Goal: Task Accomplishment & Management: Complete application form

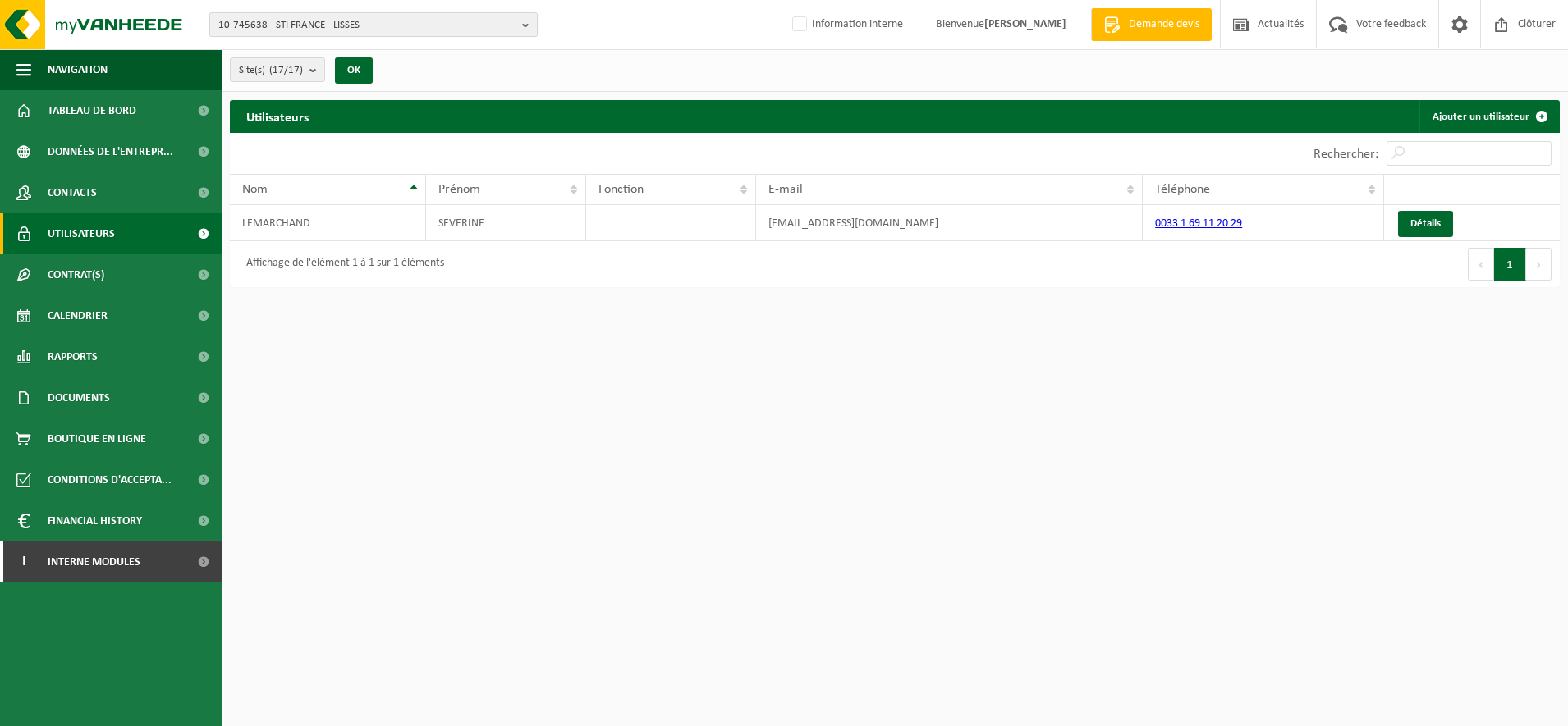
click at [263, 21] on span "10-745638 - STI FRANCE - LISSES" at bounding box center [367, 24] width 298 height 24
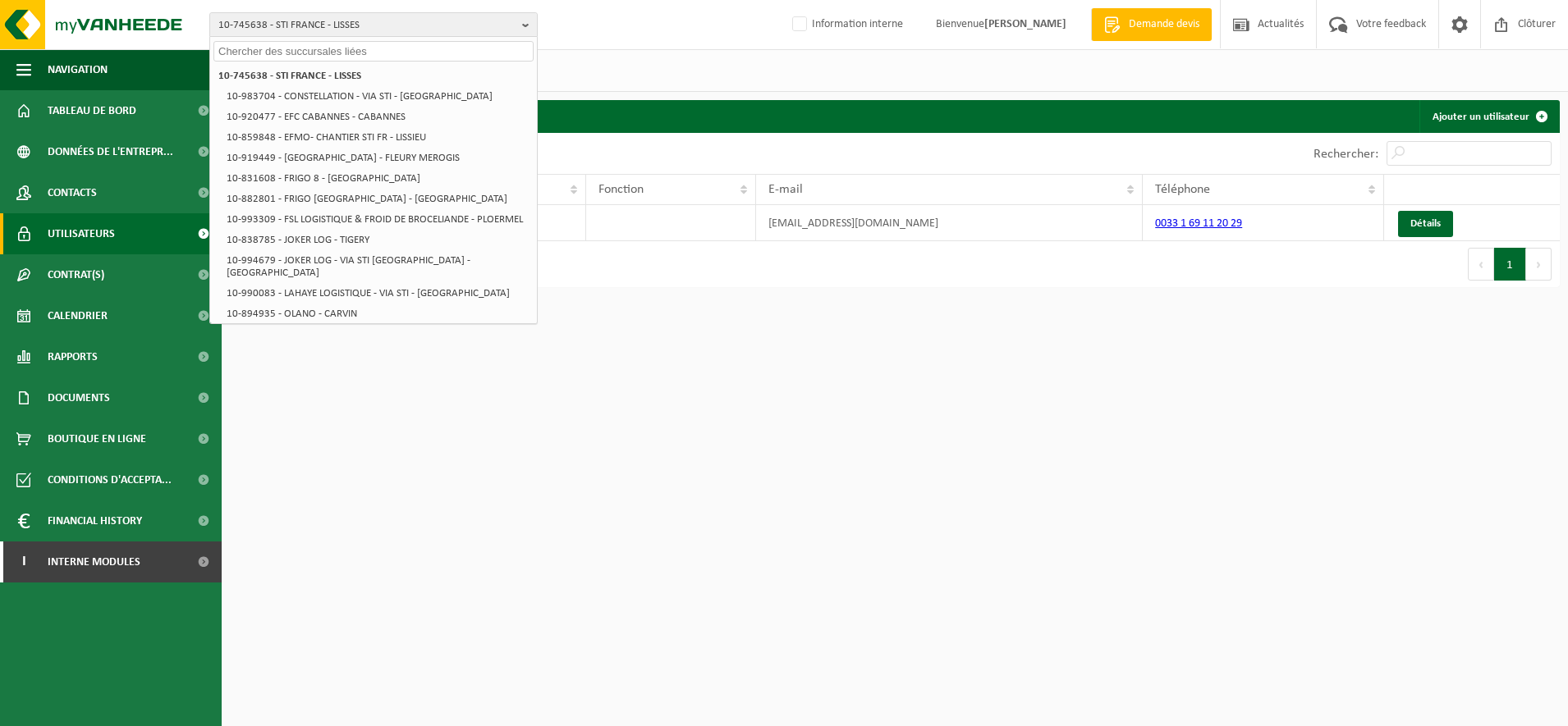
click at [259, 52] on input "text" at bounding box center [373, 51] width 320 height 21
click at [298, 52] on input "text" at bounding box center [373, 51] width 320 height 21
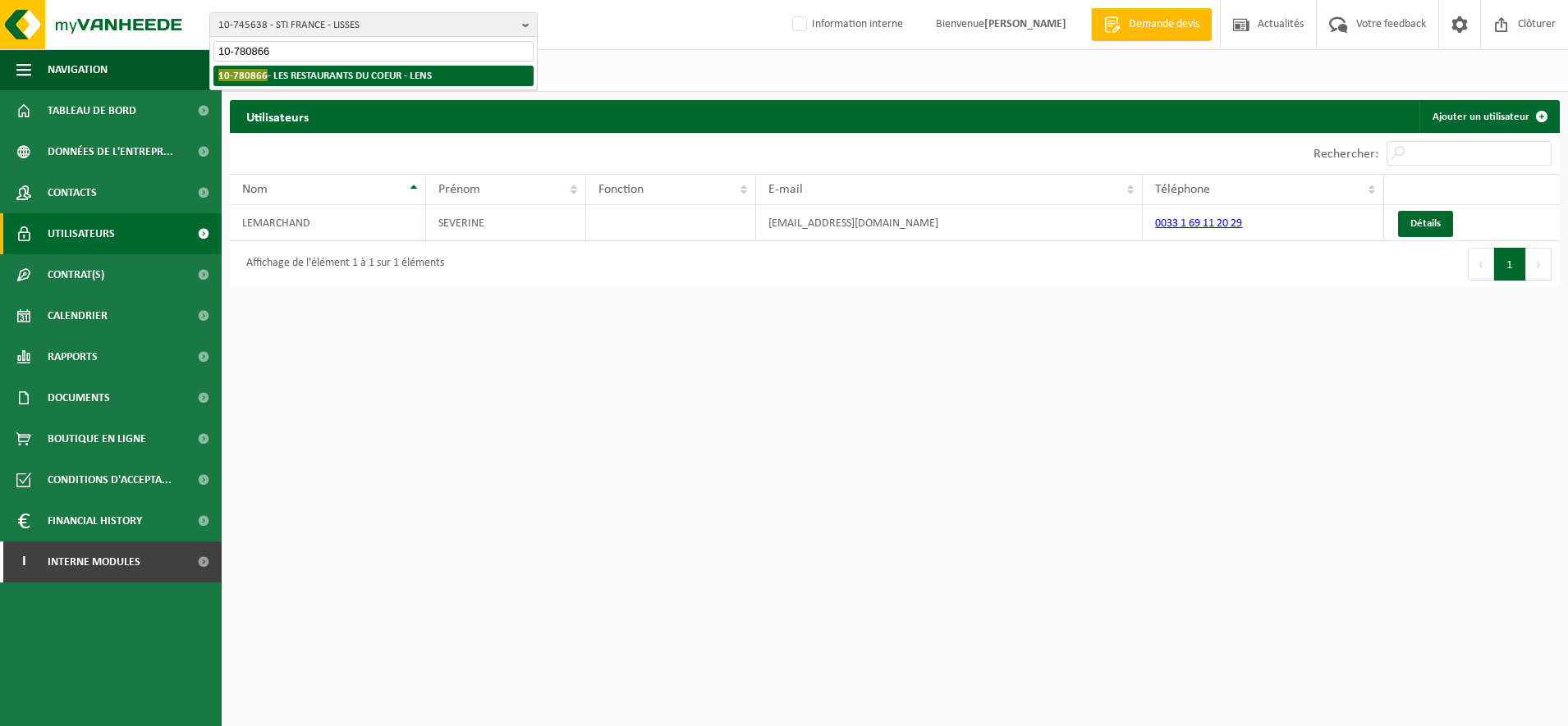
type input "10-780866"
click at [293, 73] on strong "10-780866 - LES RESTAURANTS DU COEUR - LENS" at bounding box center [325, 74] width 213 height 13
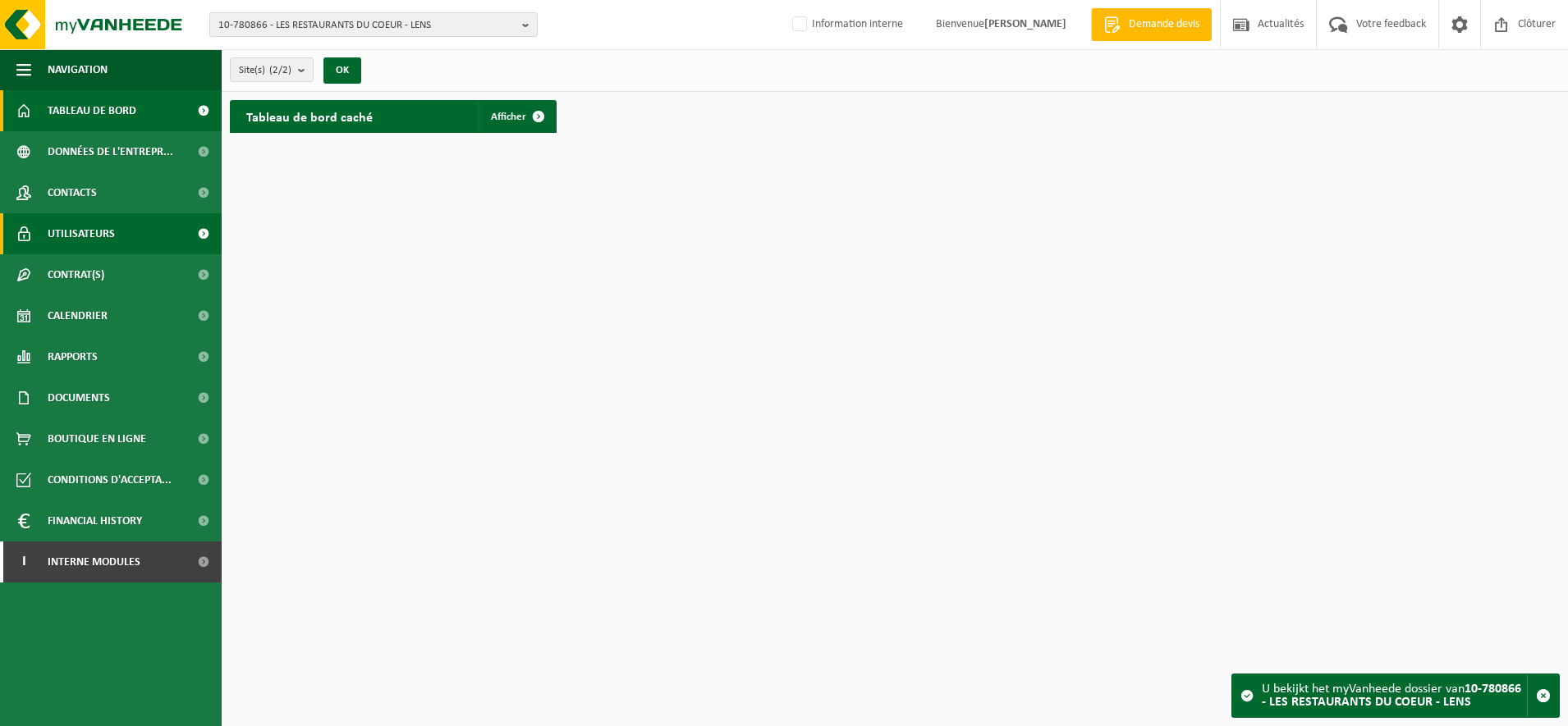
click at [86, 235] on span "Utilisateurs" at bounding box center [81, 234] width 68 height 41
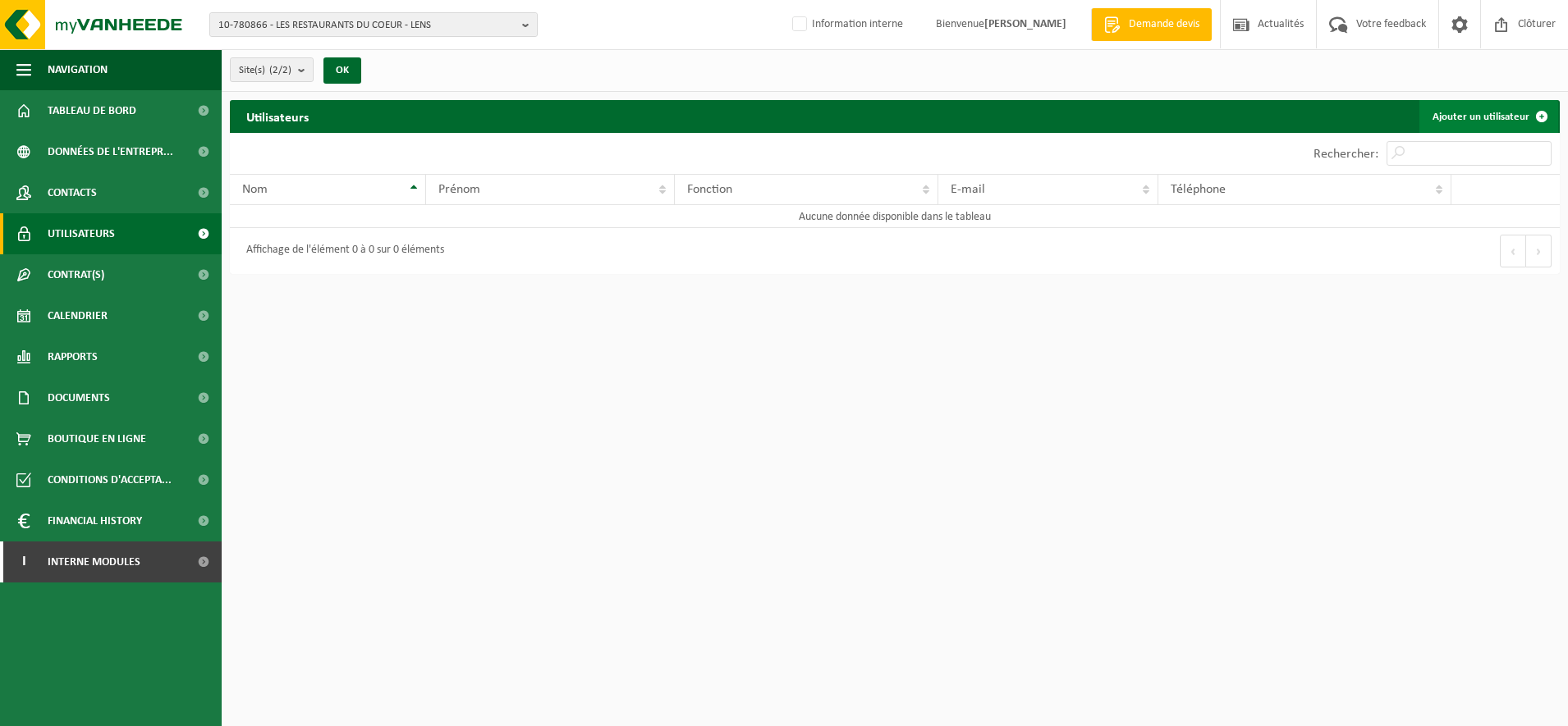
click at [1483, 116] on link "Ajouter un utilisateur" at bounding box center [1489, 116] width 139 height 33
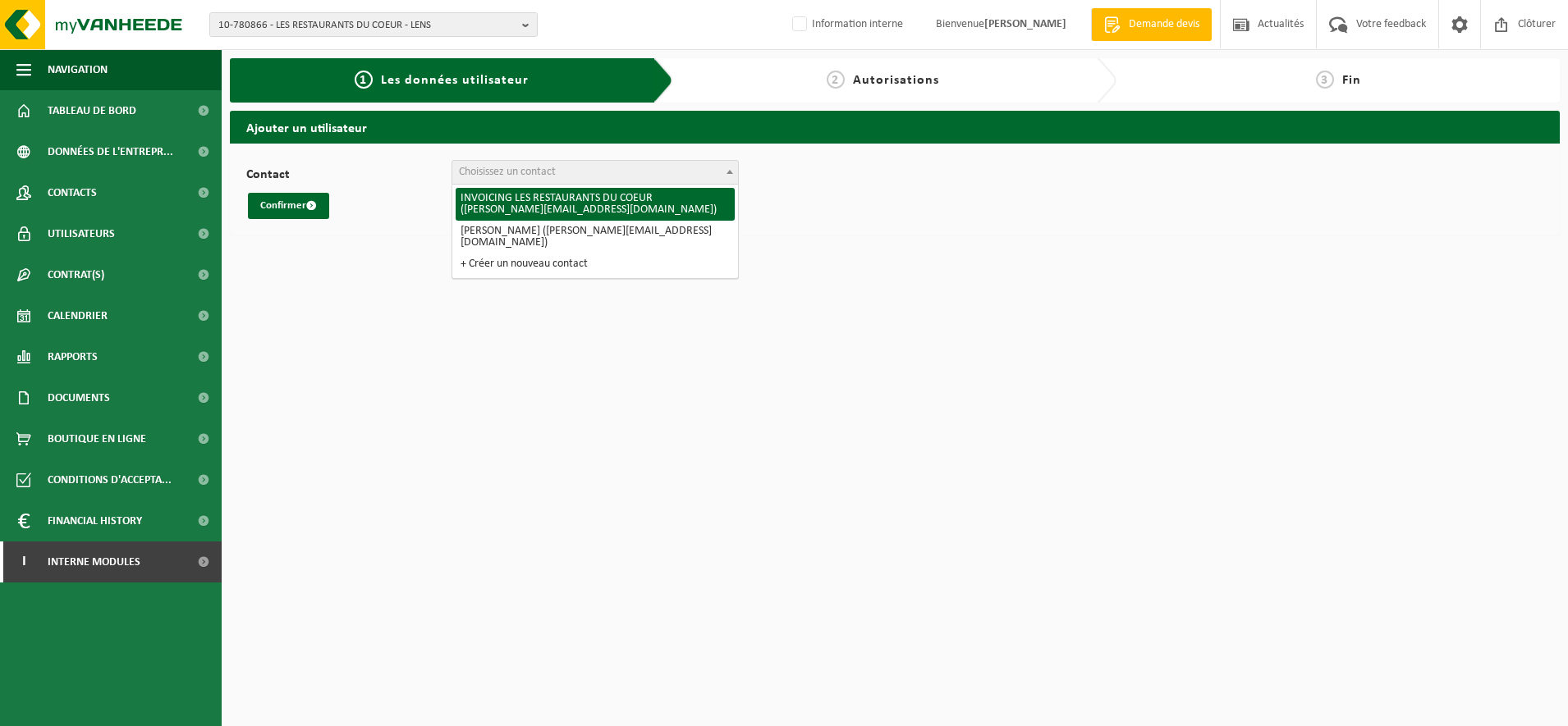
click at [731, 169] on span at bounding box center [729, 171] width 17 height 22
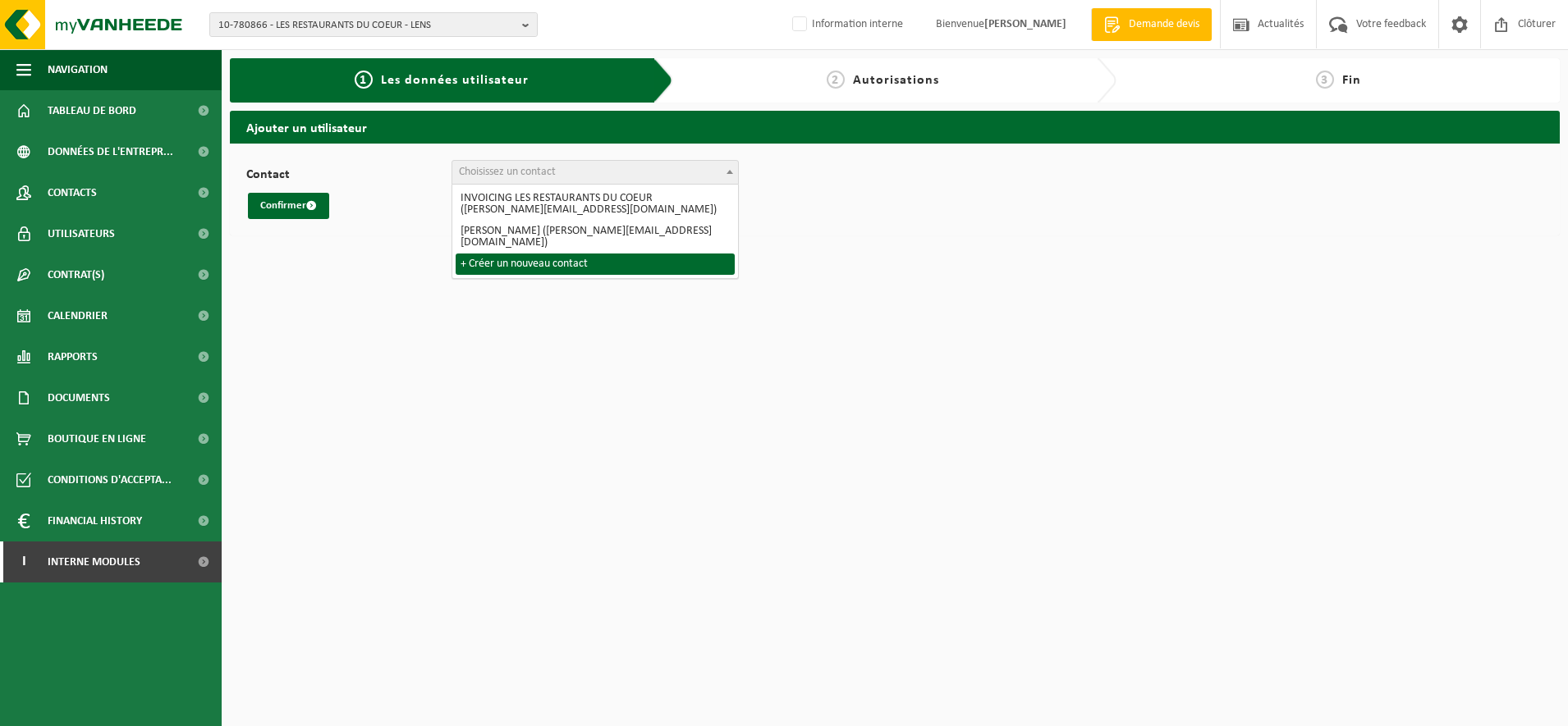
select select "0"
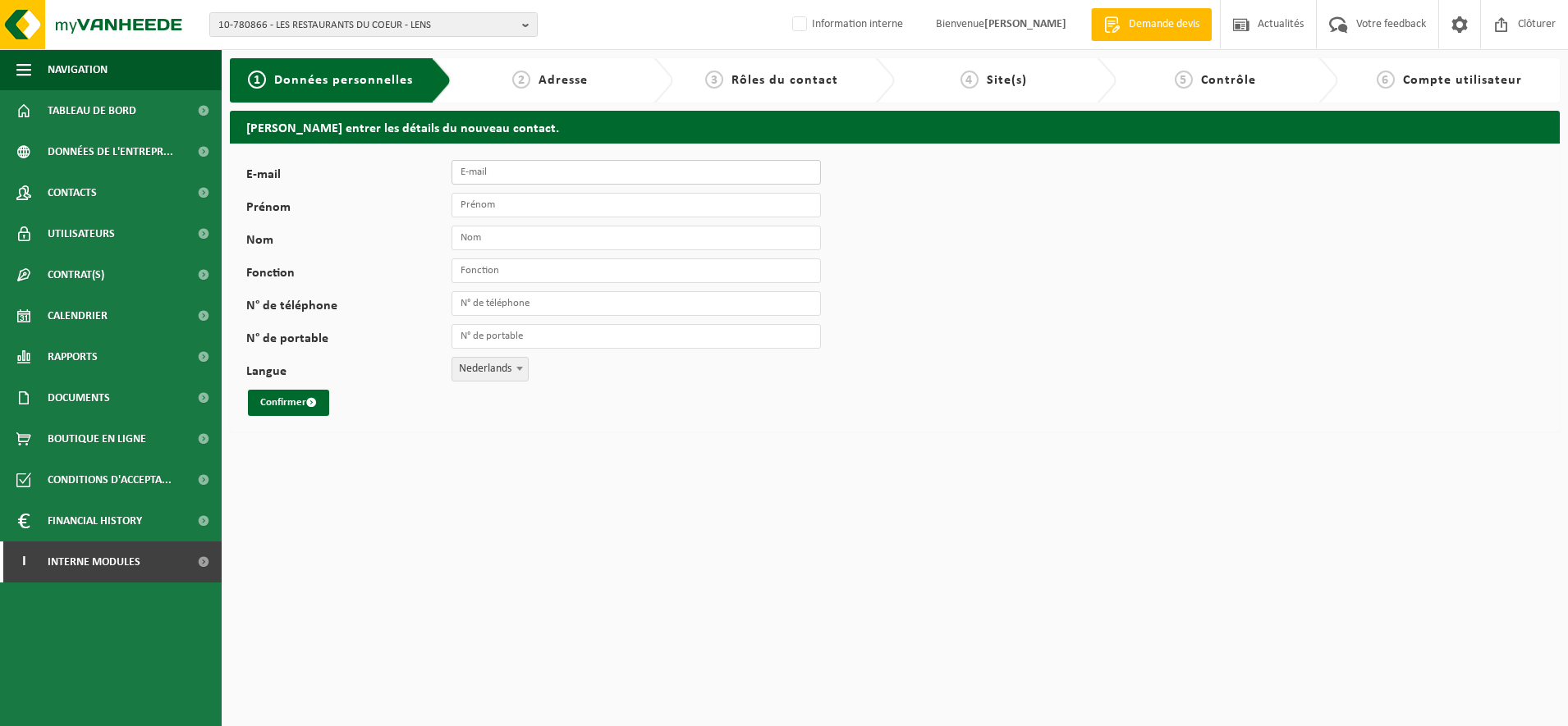
click at [538, 169] on input "E-mail" at bounding box center [635, 172] width 369 height 24
click at [525, 172] on input "E-mail" at bounding box center [635, 172] width 369 height 24
paste input "jeremy.depuydt@restosducoeur.org"
type input "jeremy.depuydt@restosducoeur.org"
click at [511, 195] on input "Prénom" at bounding box center [635, 204] width 369 height 24
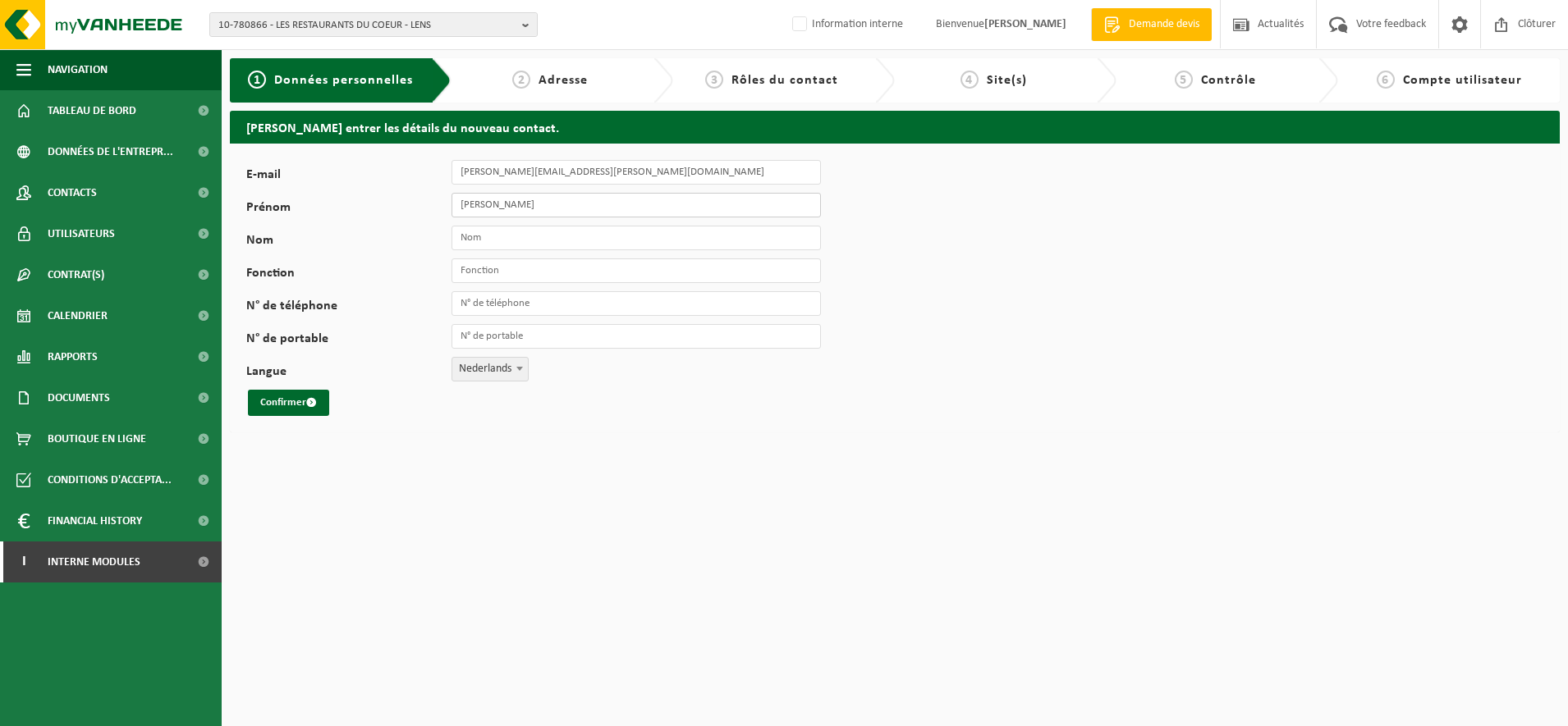
type input "JEREMY"
type input "DEPUYDT"
click at [496, 271] on input "Fonction" at bounding box center [635, 270] width 369 height 24
type input "QSE"
click at [506, 365] on span "Nederlands" at bounding box center [489, 369] width 75 height 23
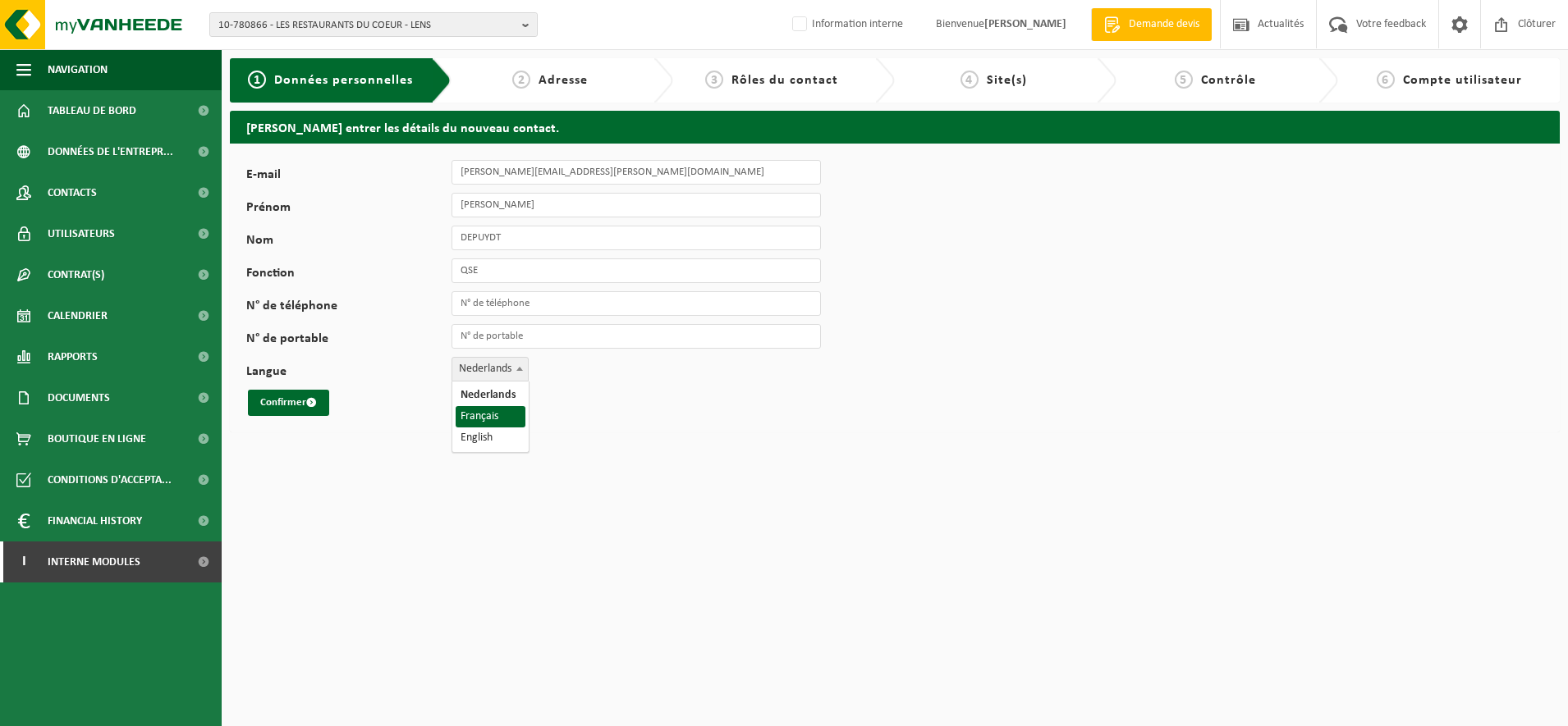
select select "1"
click at [282, 404] on button "Confirmer" at bounding box center [288, 402] width 81 height 26
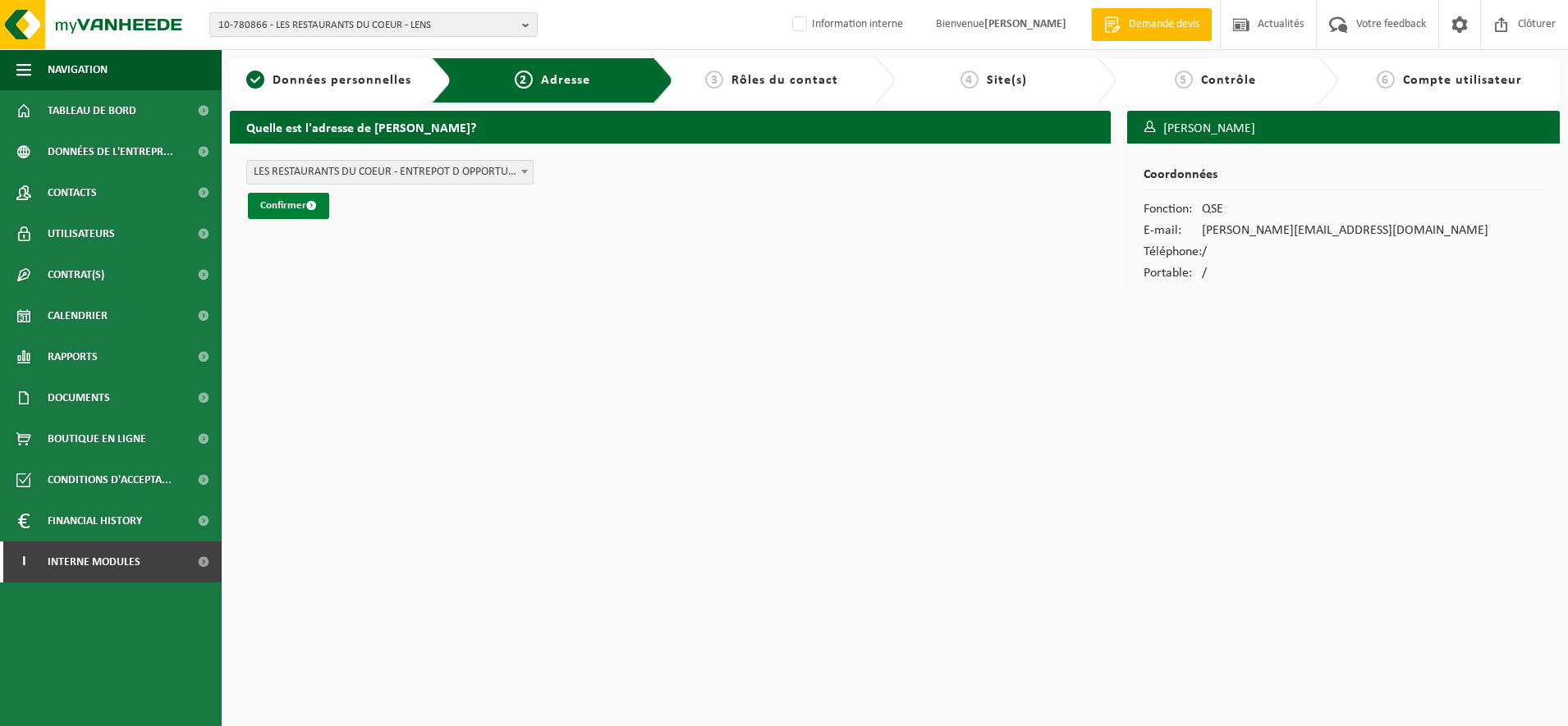
click at [267, 202] on button "Confirmer" at bounding box center [288, 205] width 81 height 26
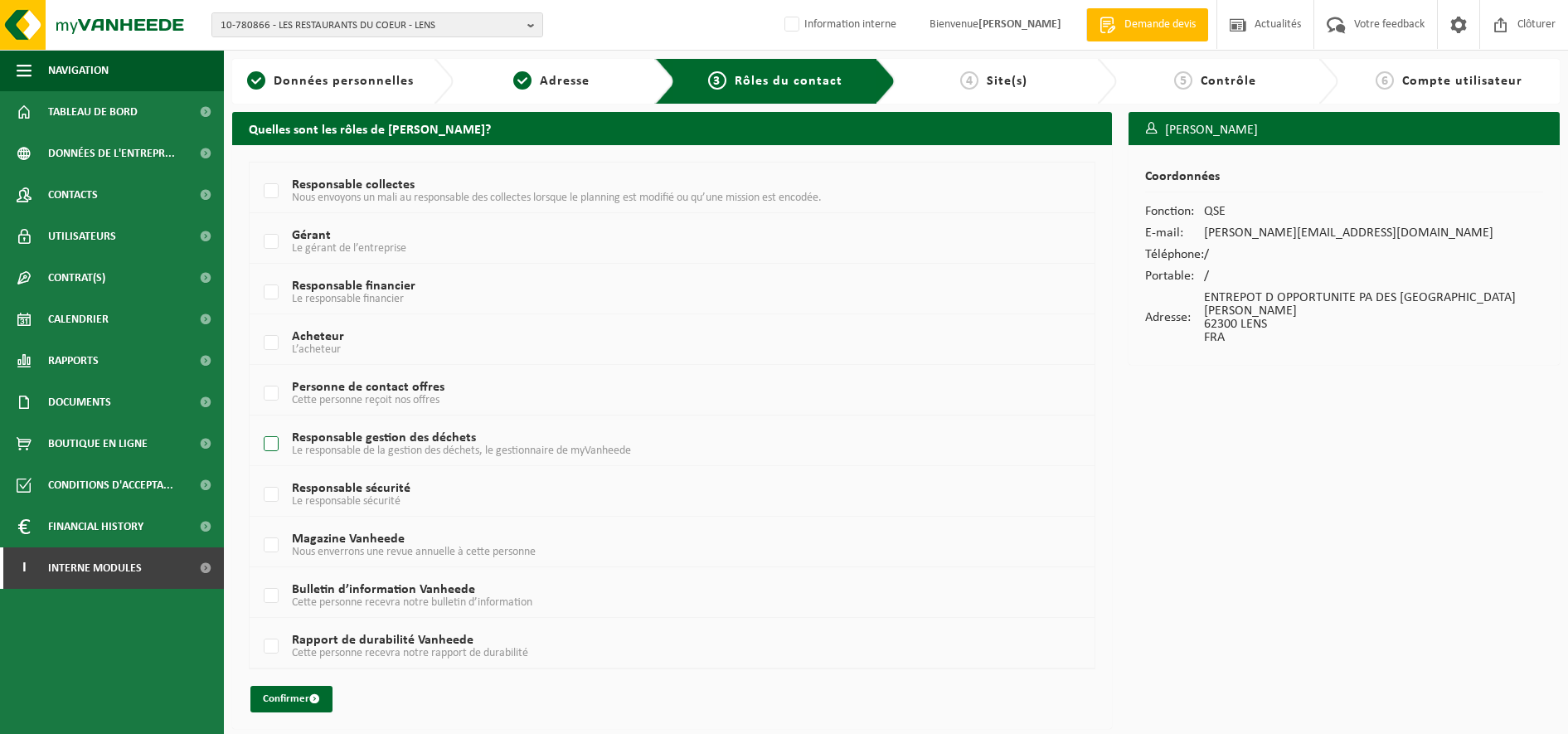
click at [270, 443] on label "Responsable gestion des déchets Le responsable de la gestion des déchets, le ge…" at bounding box center [636, 444] width 752 height 25
click at [258, 424] on input "Responsable gestion des déchets Le responsable de la gestion des déchets, le ge…" at bounding box center [257, 423] width 1 height 1
checkbox input "true"
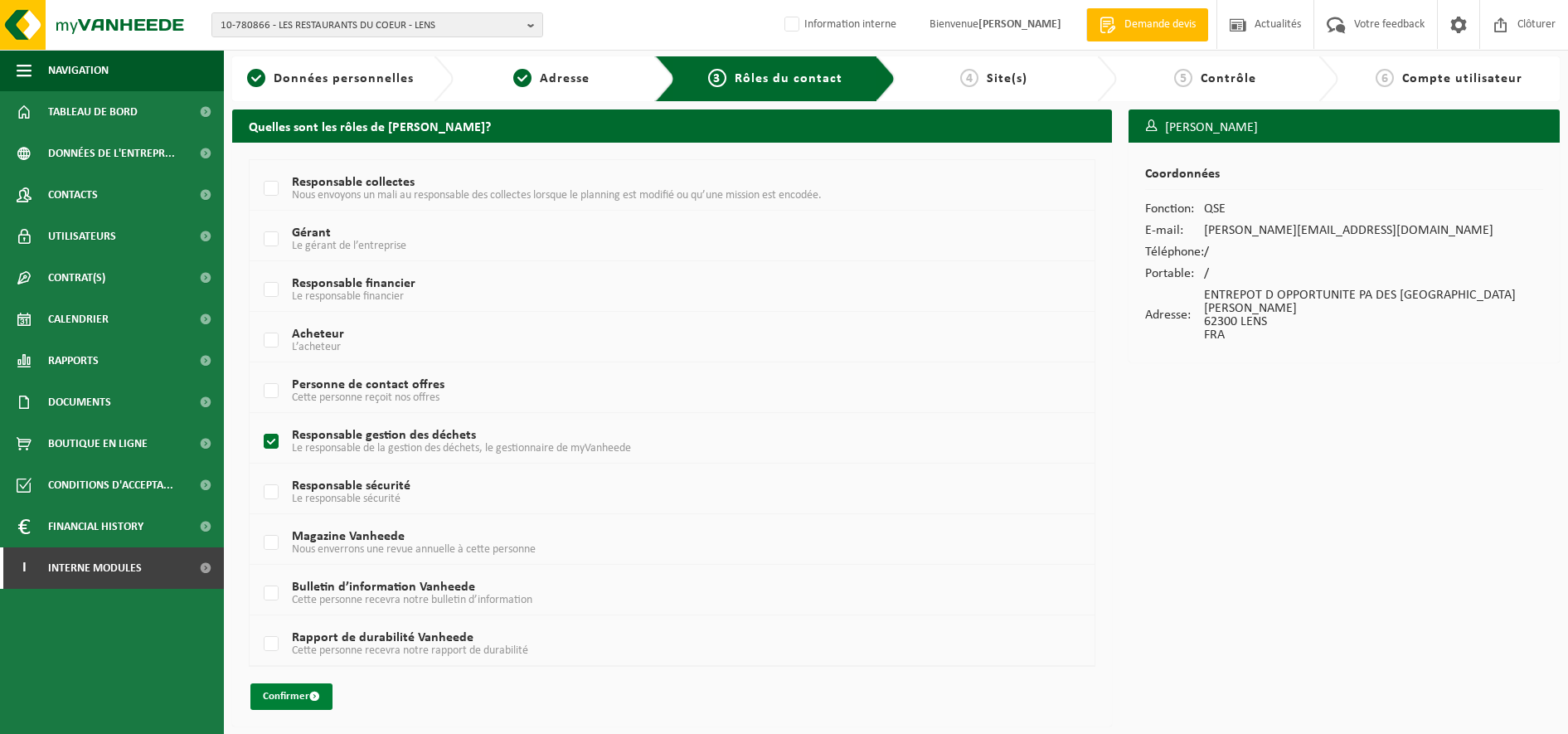
click at [294, 705] on button "Confirmer" at bounding box center [291, 696] width 82 height 27
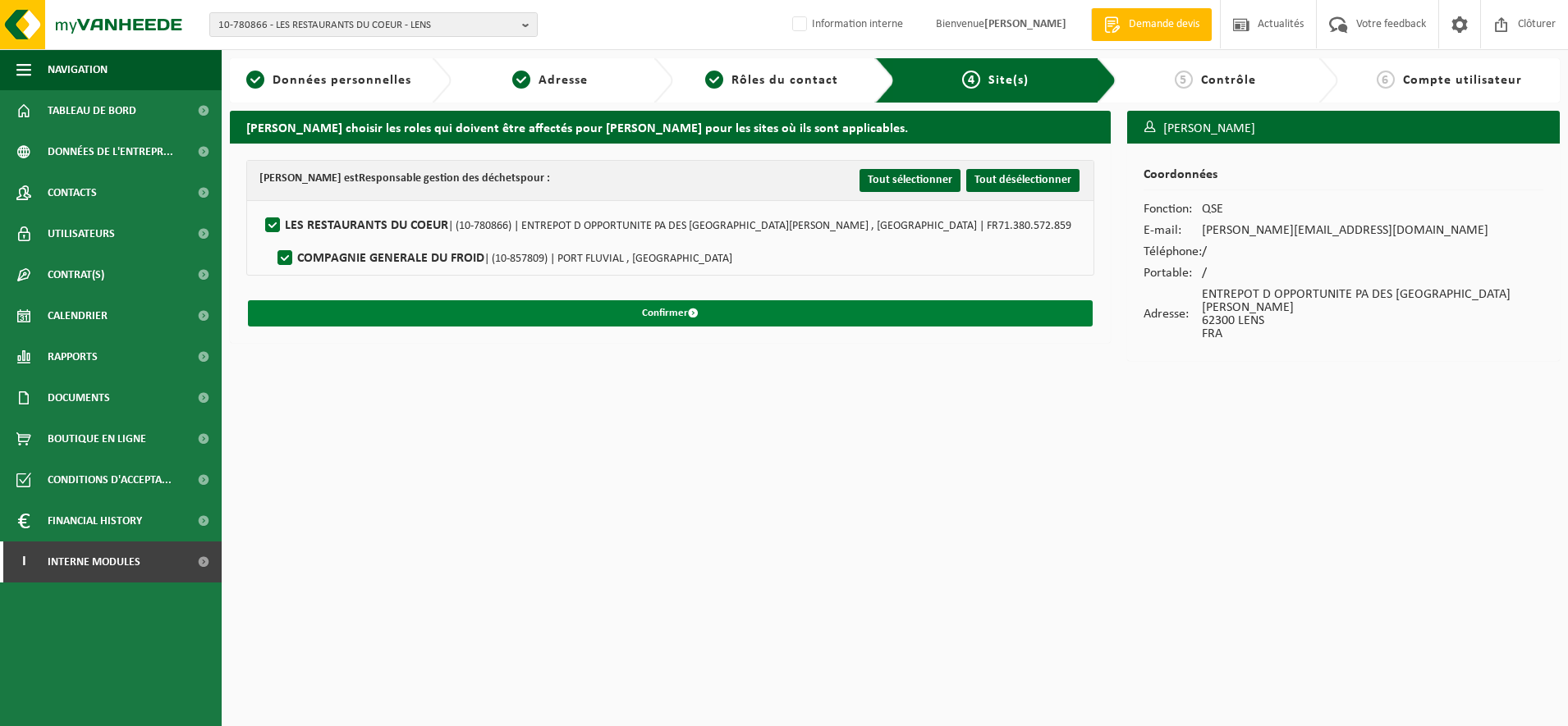
click at [526, 308] on button "Confirmer" at bounding box center [669, 313] width 845 height 26
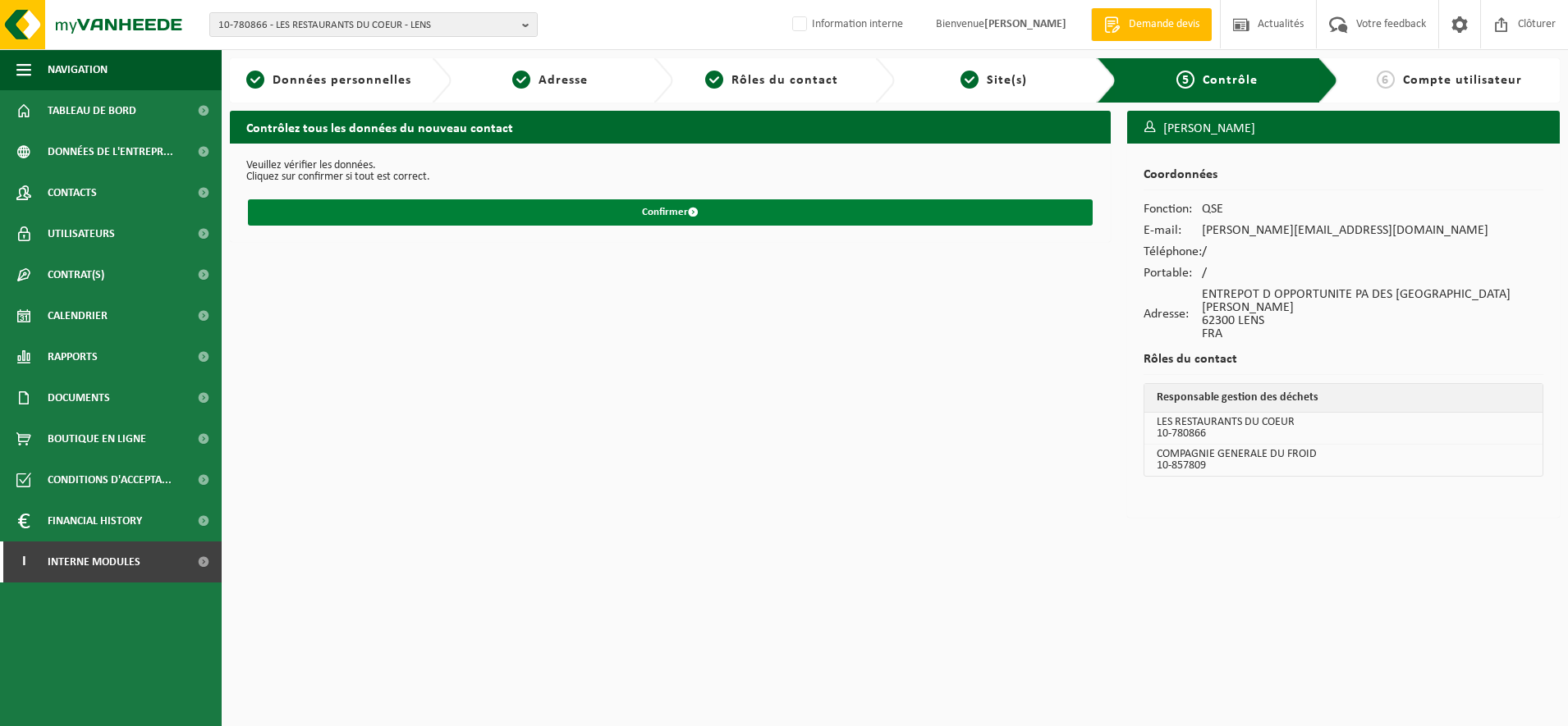
click at [546, 216] on button "Confirmer" at bounding box center [669, 212] width 845 height 26
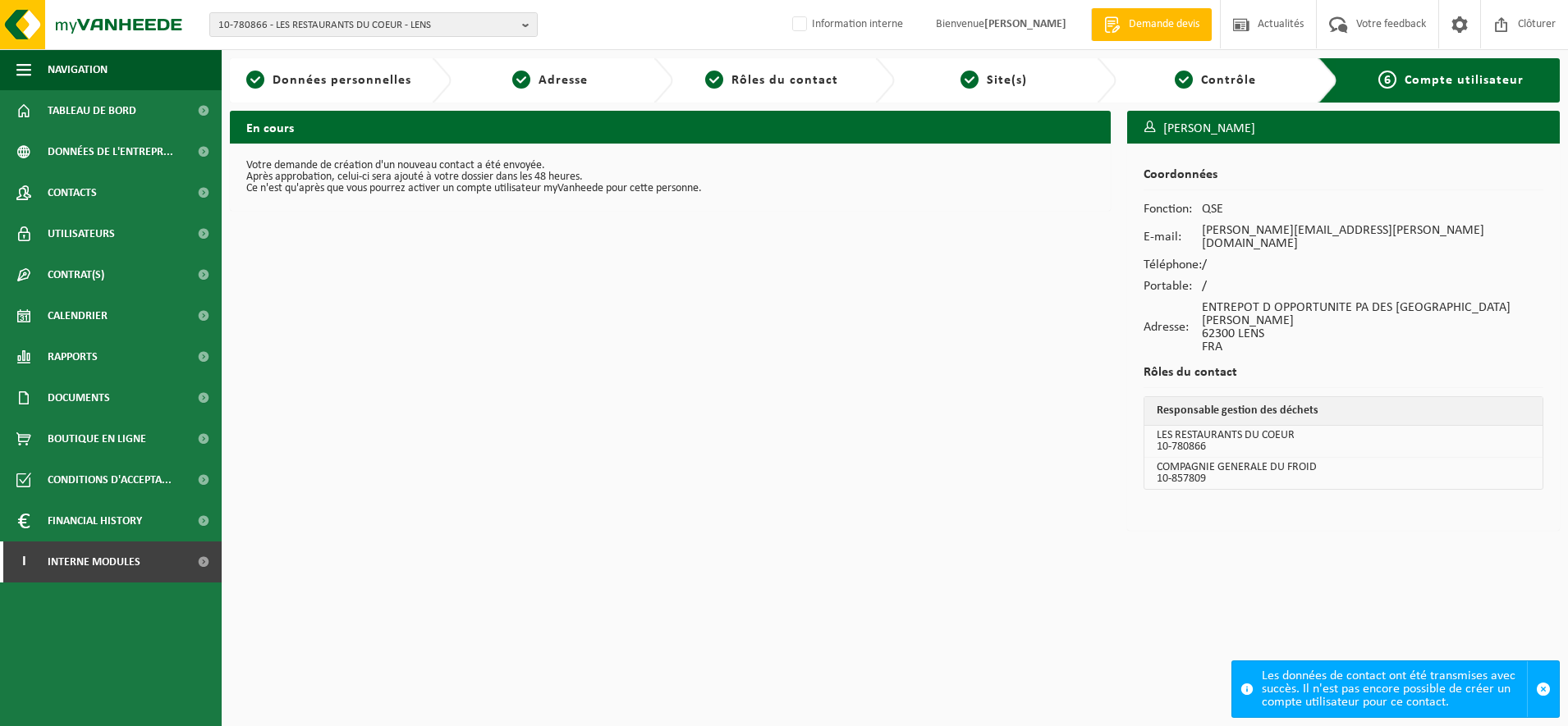
click at [917, 567] on html "10-780866 - LES RESTAURANTS DU COEUR - LENS 10-780866 - LES RESTAURANTS DU COEU…" at bounding box center [784, 363] width 1568 height 726
click at [270, 22] on span "10-780866 - LES RESTAURANTS DU COEUR - LENS" at bounding box center [367, 24] width 298 height 24
click at [249, 49] on input "text" at bounding box center [373, 51] width 320 height 21
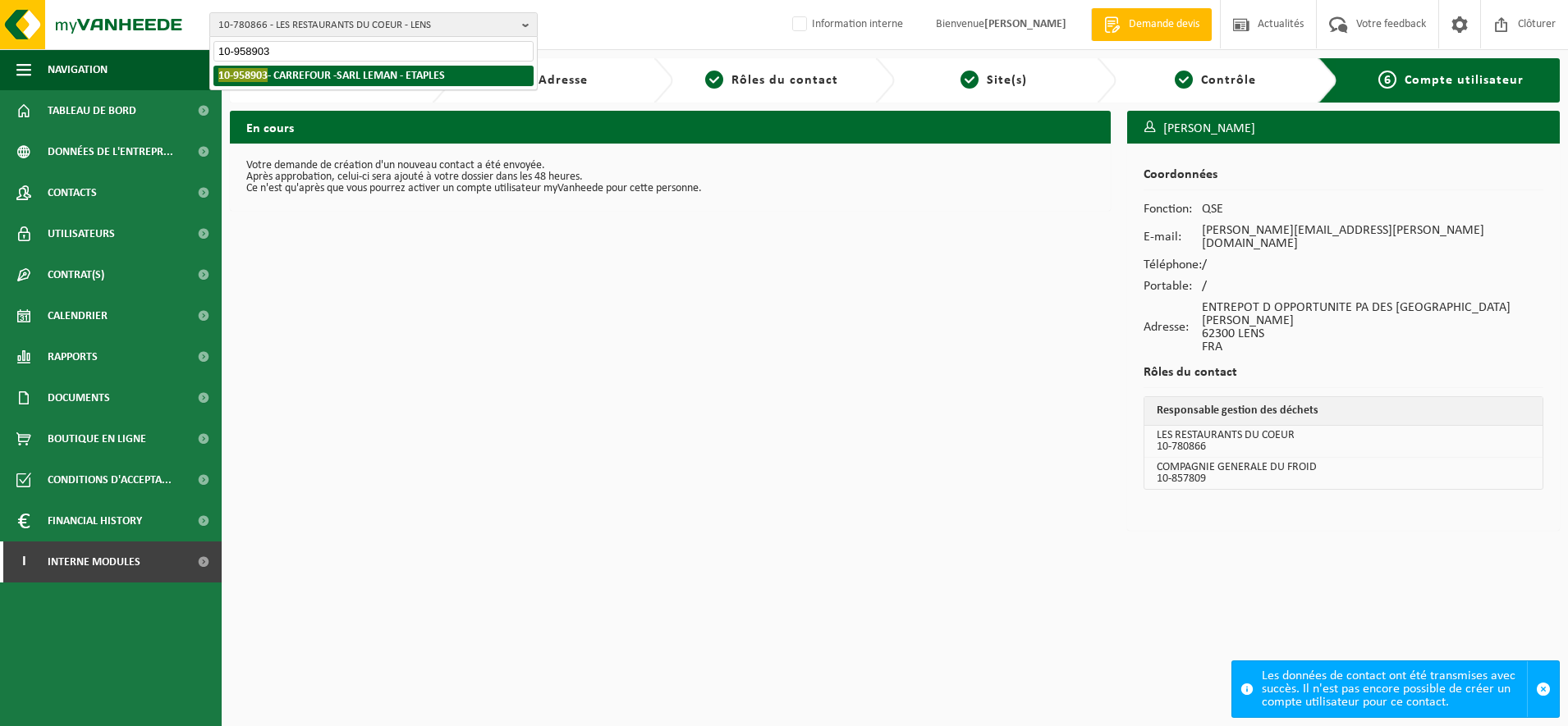
type input "10-958903"
click at [289, 79] on strong "10-958903 - CARREFOUR -SARL LEMAN - ETAPLES" at bounding box center [331, 75] width 226 height 14
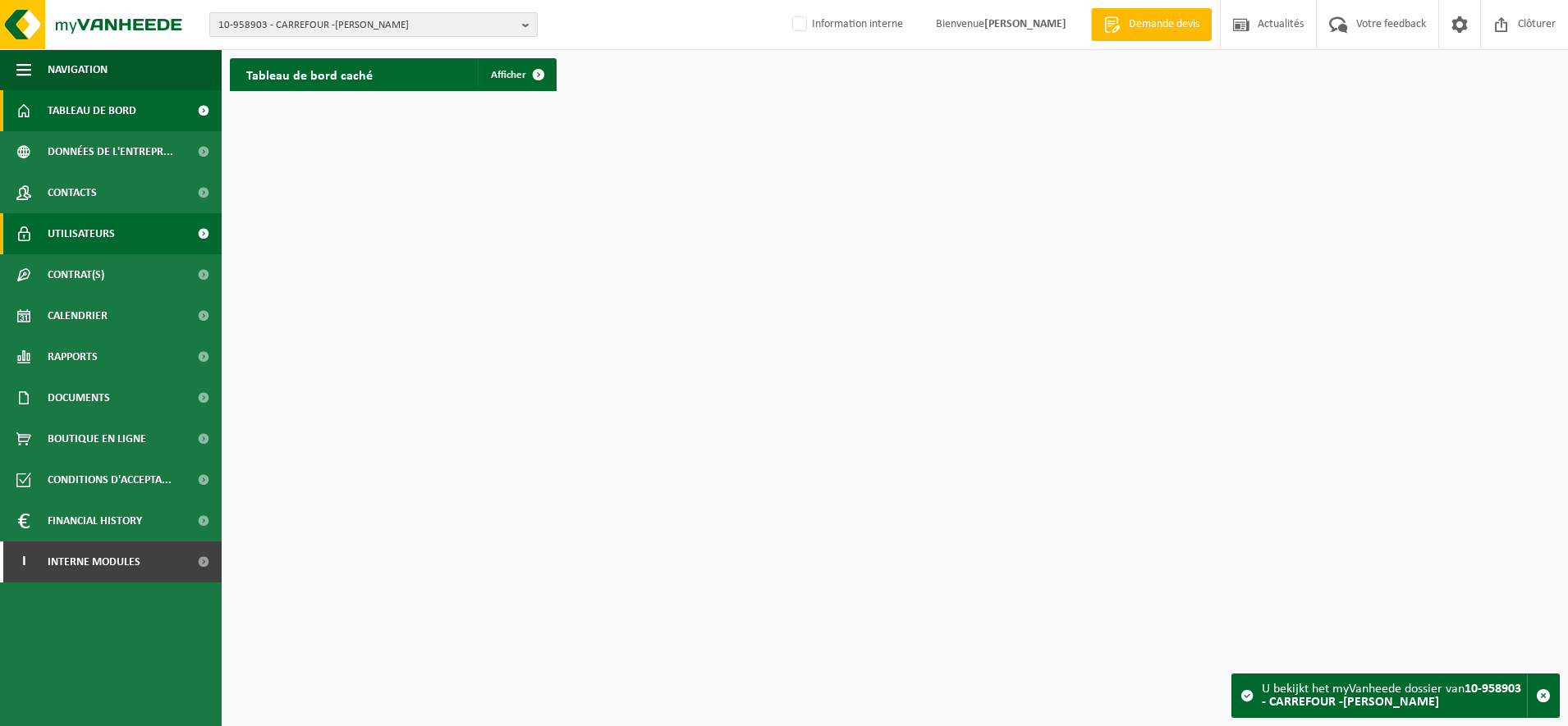
click at [112, 230] on span "Utilisateurs" at bounding box center [81, 234] width 68 height 41
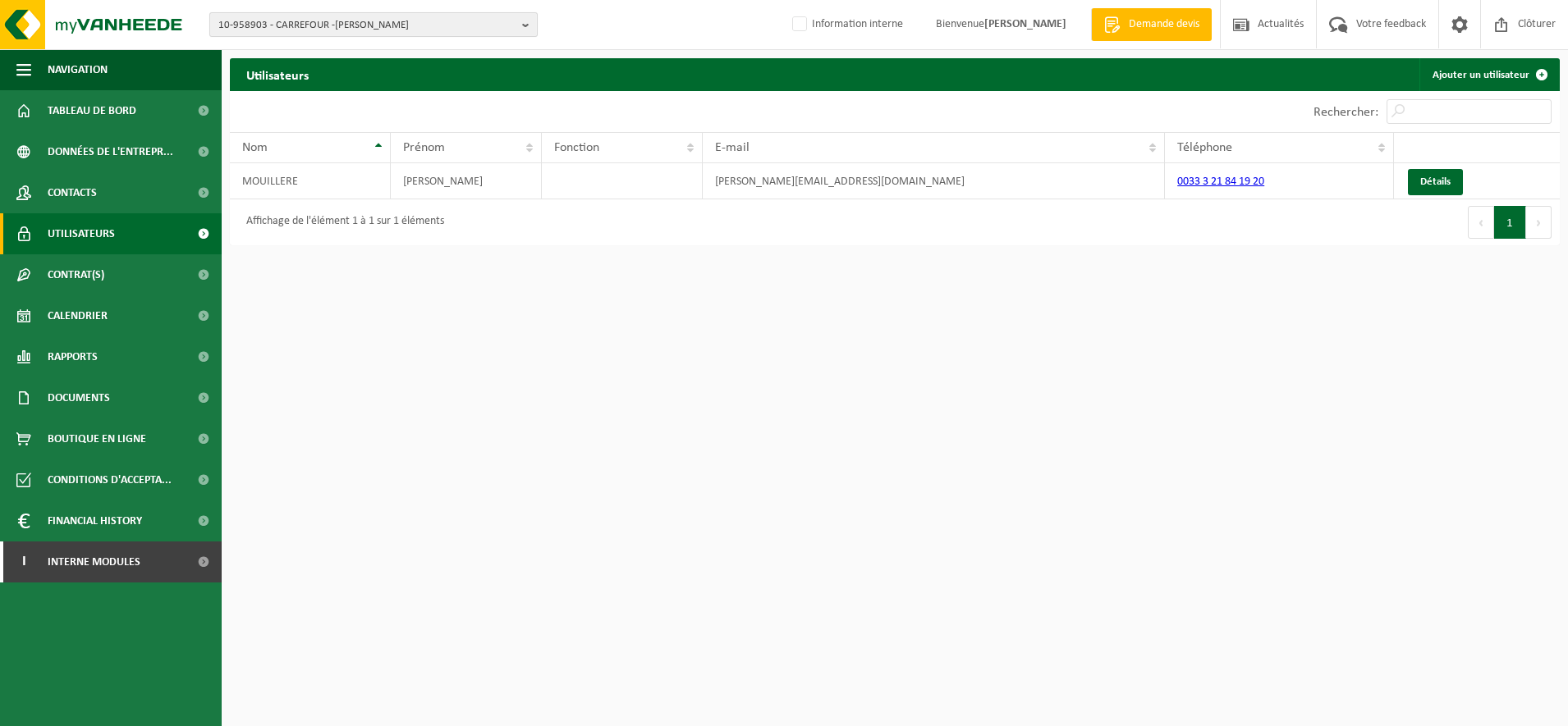
click at [280, 20] on span "10-958903 - CARREFOUR -SARL LEMAN - ETAPLES" at bounding box center [367, 24] width 298 height 24
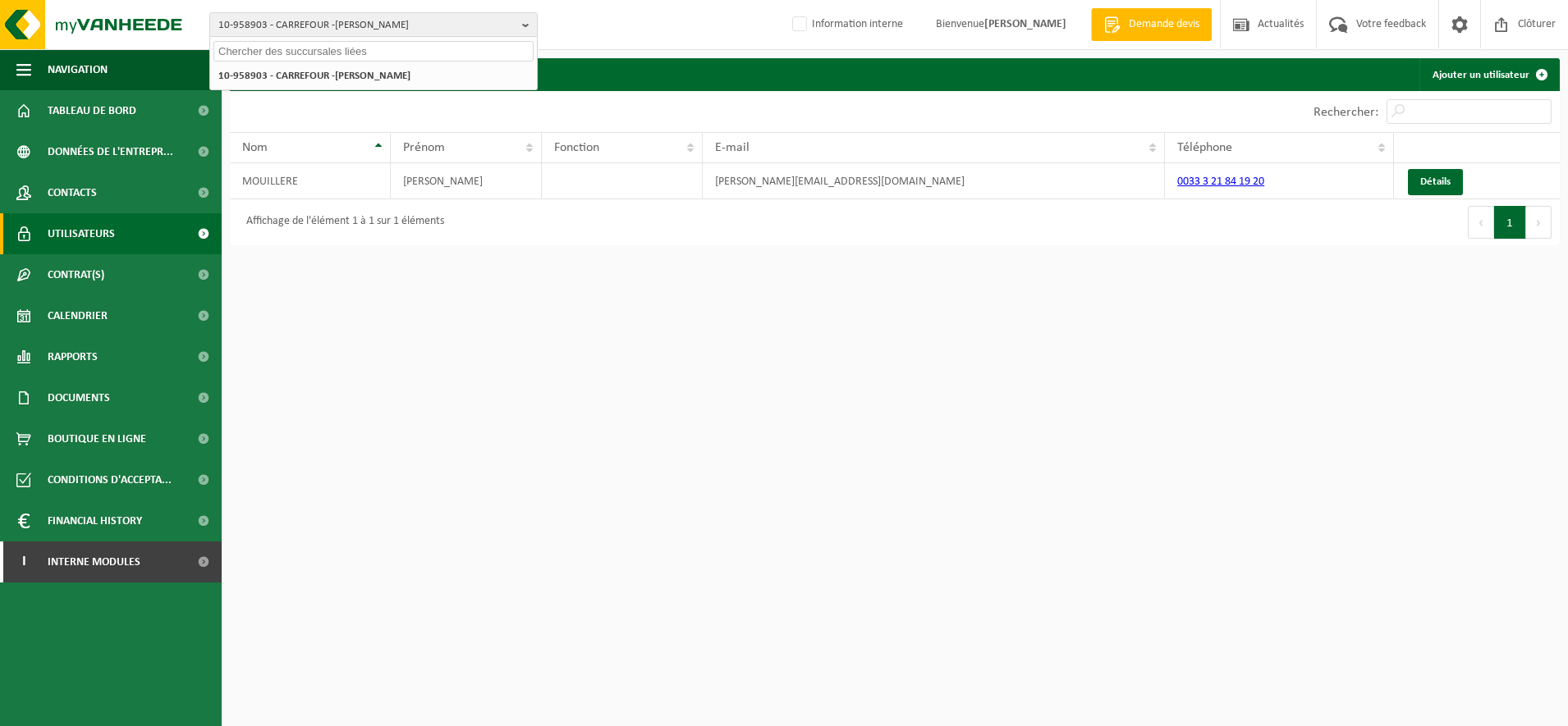
click at [277, 55] on input "text" at bounding box center [373, 51] width 320 height 21
click at [289, 48] on input "10-965945" at bounding box center [373, 51] width 320 height 21
type input "1"
type input "10-965944"
click at [295, 78] on strong "10-965944 - BRASSERIE TANDEM - WAMBRECHIES" at bounding box center [326, 74] width 216 height 13
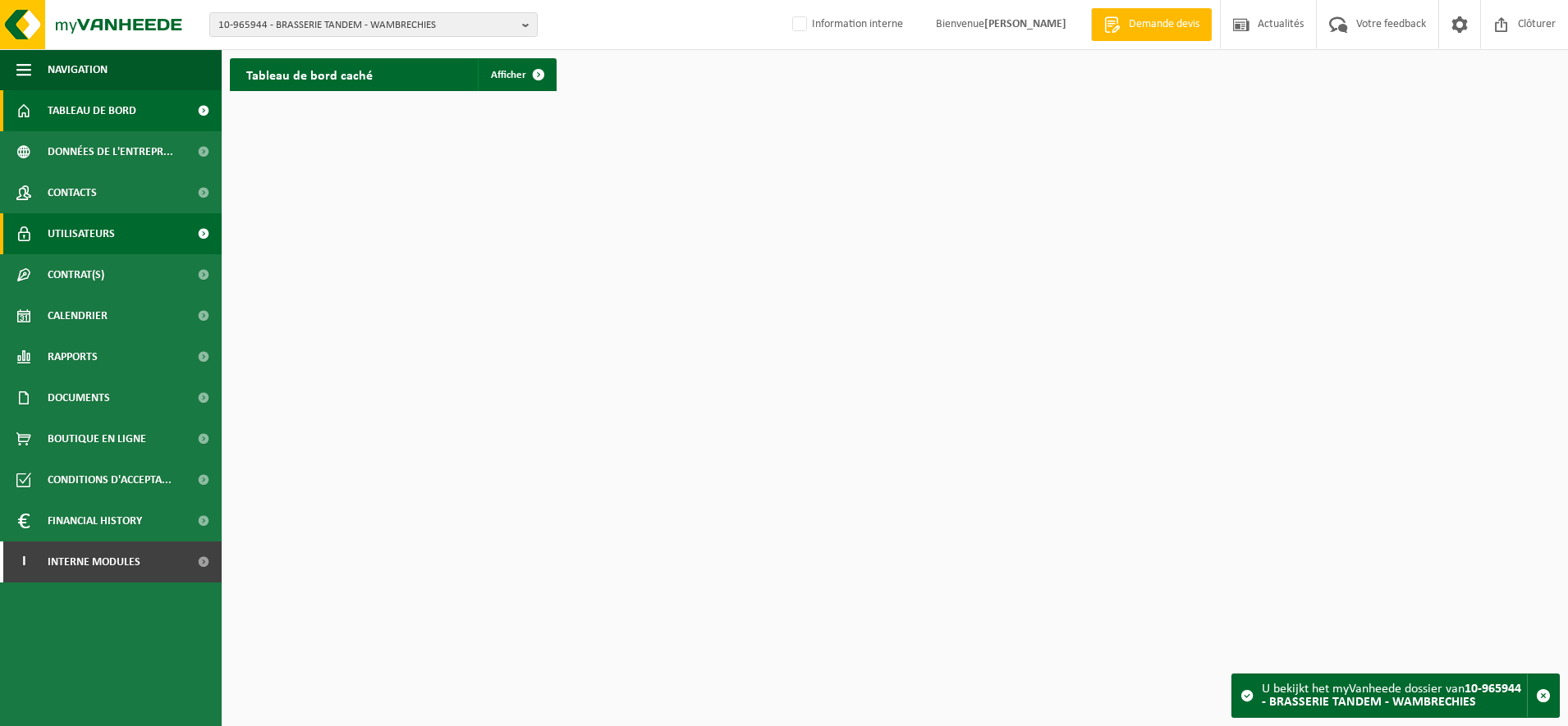
click at [94, 238] on span "Utilisateurs" at bounding box center [81, 234] width 68 height 41
